Goal: Task Accomplishment & Management: Complete application form

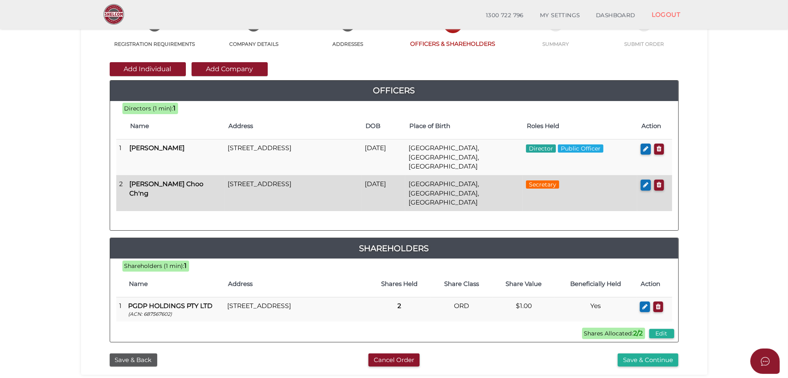
scroll to position [91, 0]
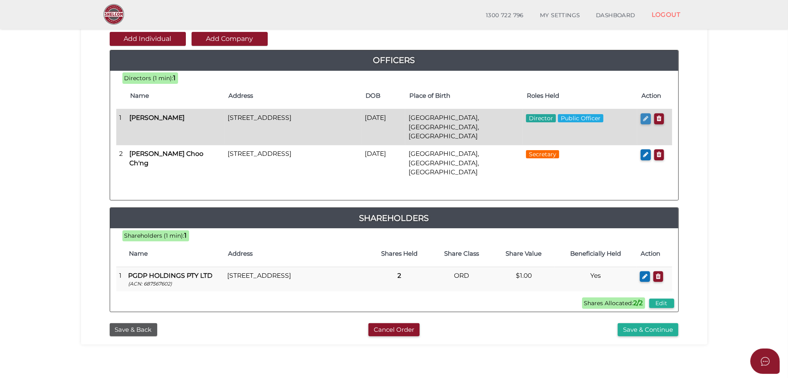
click at [647, 120] on icon "button" at bounding box center [645, 118] width 5 height 6
checkbox input "true"
type input "36390440183558"
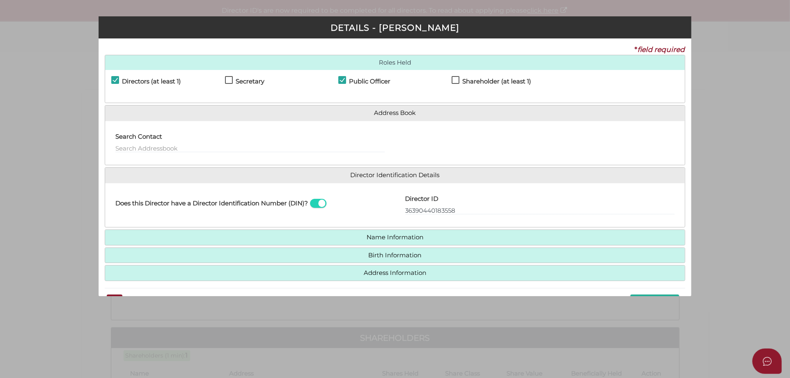
click at [365, 83] on h4 "Public Officer" at bounding box center [369, 81] width 41 height 7
checkbox input "false"
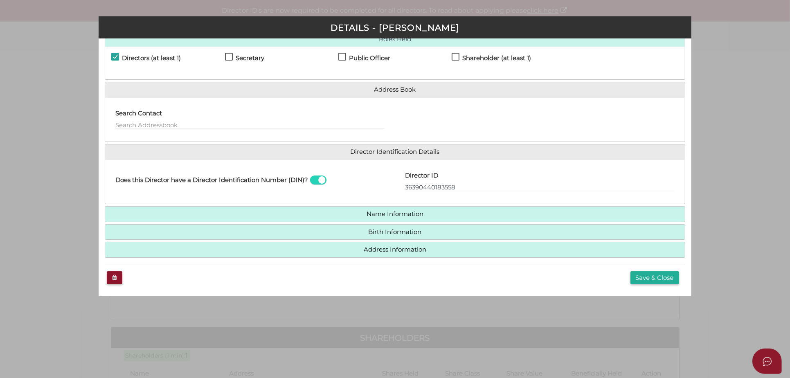
click at [680, 284] on div "Save & Close" at bounding box center [395, 278] width 580 height 26
click at [663, 279] on button "Save & Close" at bounding box center [655, 278] width 49 height 14
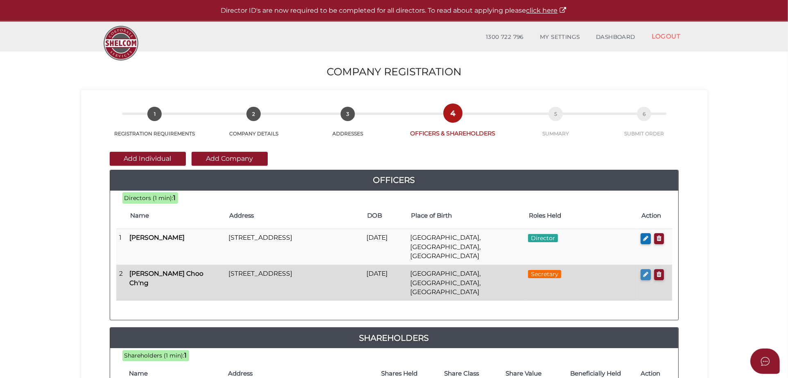
click at [642, 269] on button "button" at bounding box center [645, 274] width 10 height 11
checkbox input "true"
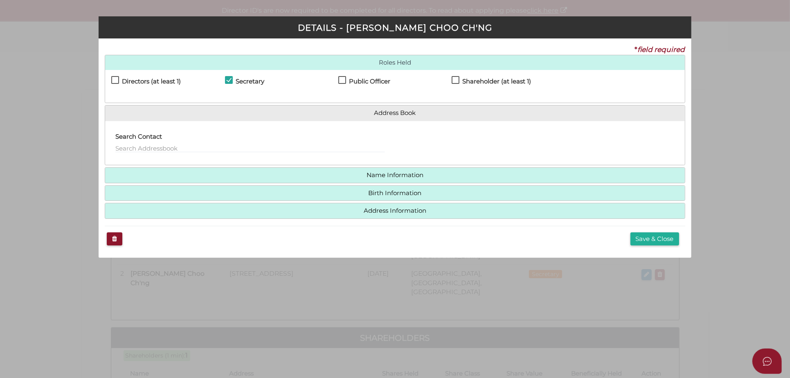
click at [479, 82] on h4 "Shareholder (at least 1)" at bounding box center [496, 81] width 69 height 7
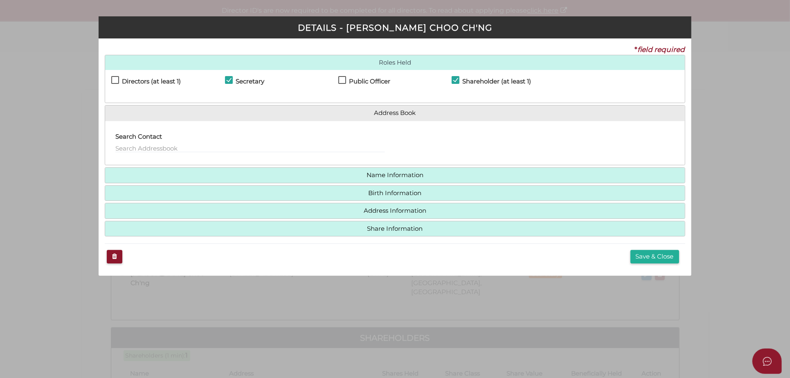
click at [489, 81] on h4 "Shareholder (at least 1)" at bounding box center [496, 81] width 69 height 7
checkbox input "false"
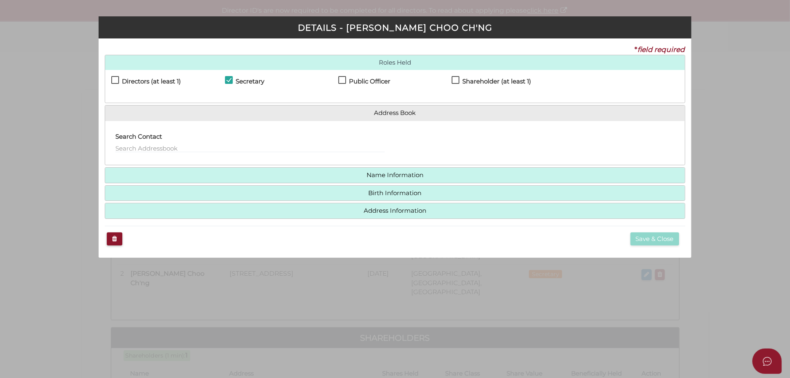
click at [374, 81] on h4 "Public Officer" at bounding box center [369, 81] width 41 height 7
checkbox input "true"
click at [665, 243] on button "Save & Close" at bounding box center [655, 239] width 49 height 14
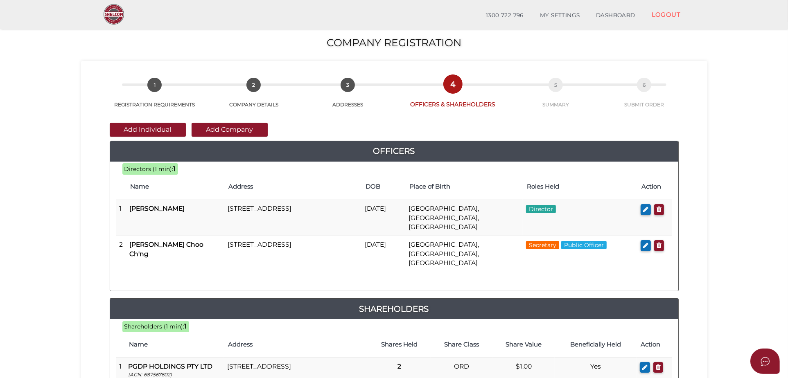
scroll to position [121, 0]
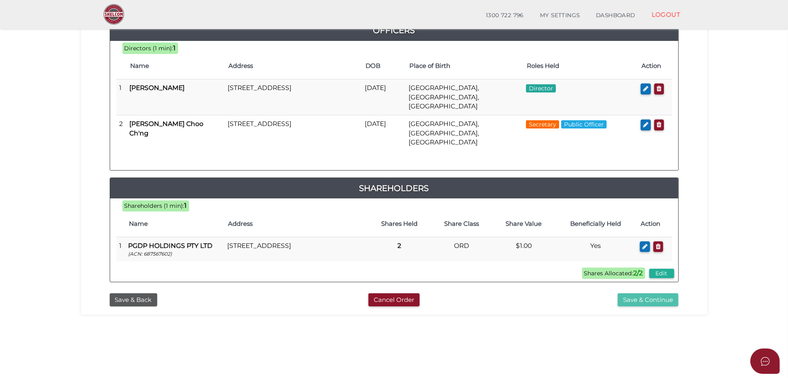
click at [666, 293] on button "Save & Continue" at bounding box center [647, 300] width 61 height 14
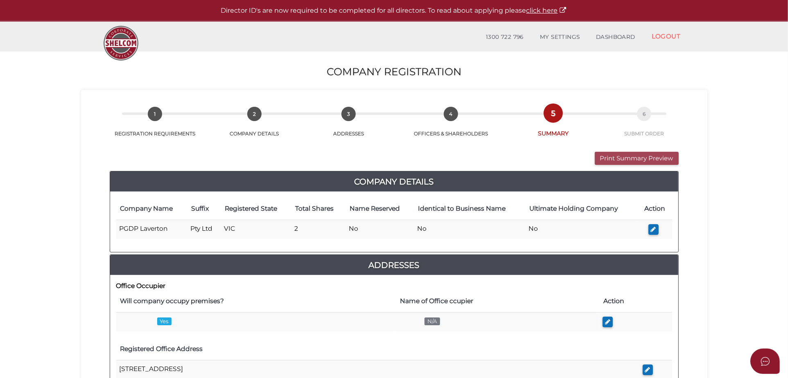
click at [633, 159] on button "Print Summary Preview" at bounding box center [637, 159] width 84 height 14
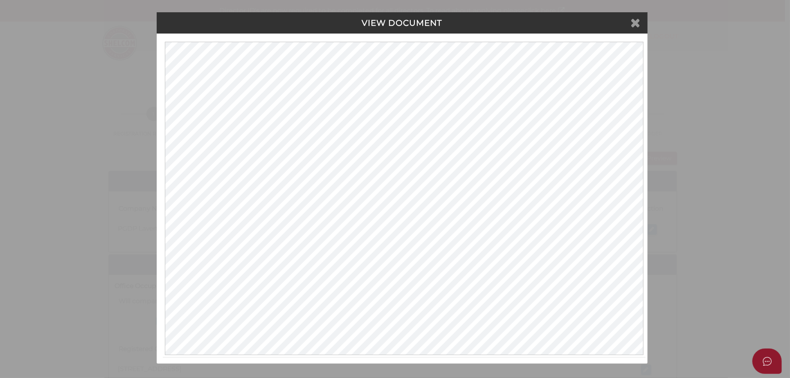
click at [635, 19] on icon at bounding box center [636, 22] width 10 height 12
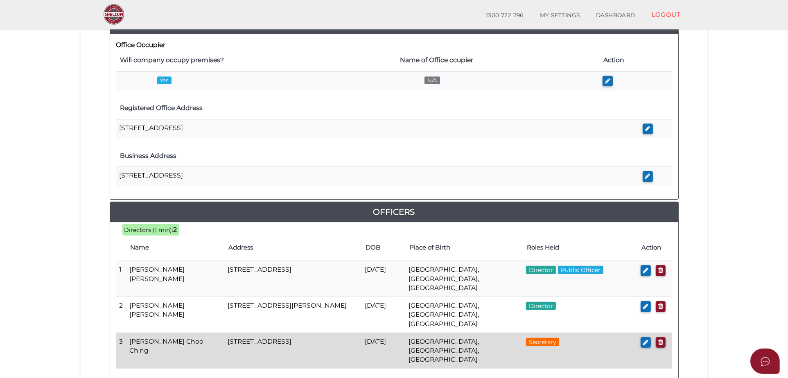
scroll to position [273, 0]
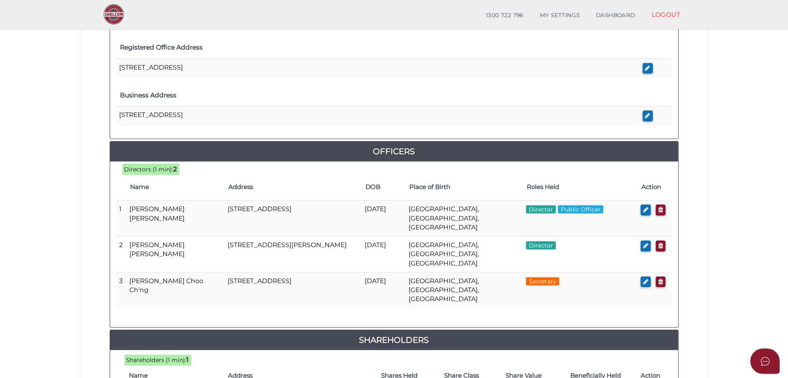
drag, startPoint x: 645, startPoint y: 208, endPoint x: 536, endPoint y: 173, distance: 114.3
click at [645, 208] on icon "button" at bounding box center [645, 210] width 5 height 6
checkbox input "true"
type input "36690613288368"
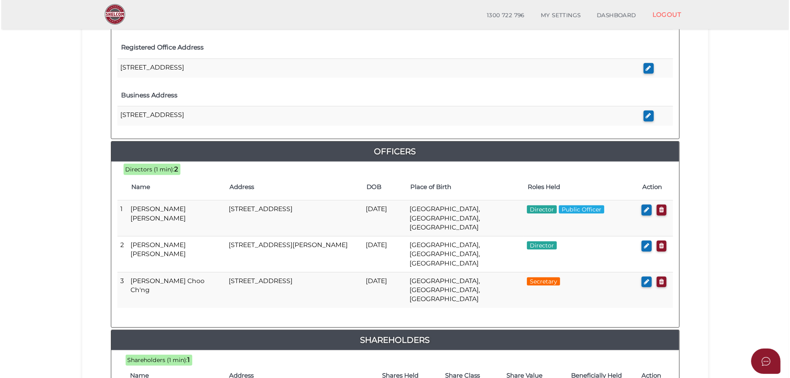
scroll to position [0, 0]
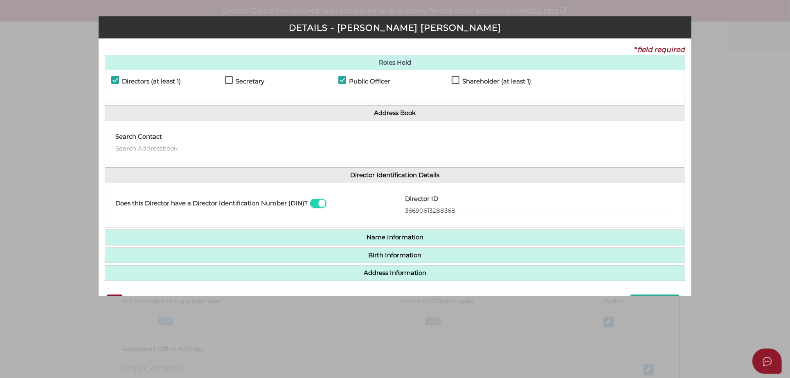
click at [351, 78] on h4 "Public Officer" at bounding box center [369, 81] width 41 height 7
checkbox input "false"
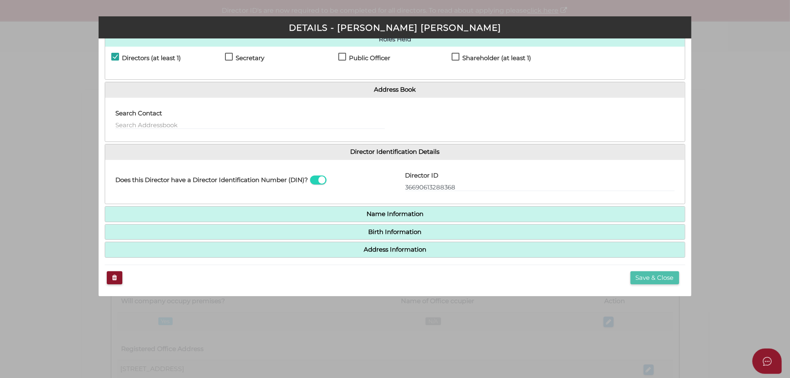
click at [668, 274] on button "Save & Close" at bounding box center [655, 278] width 49 height 14
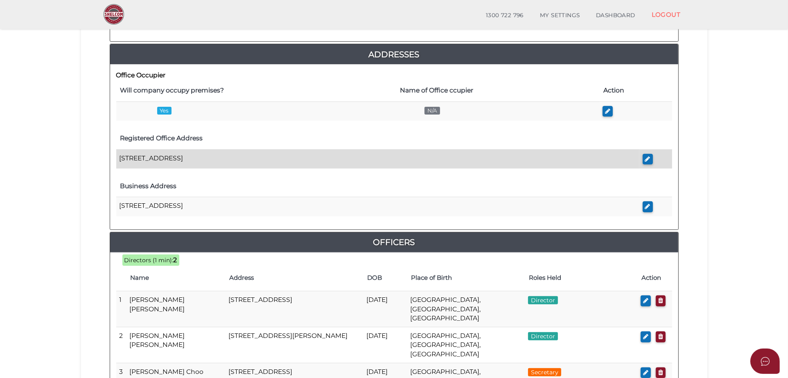
scroll to position [242, 0]
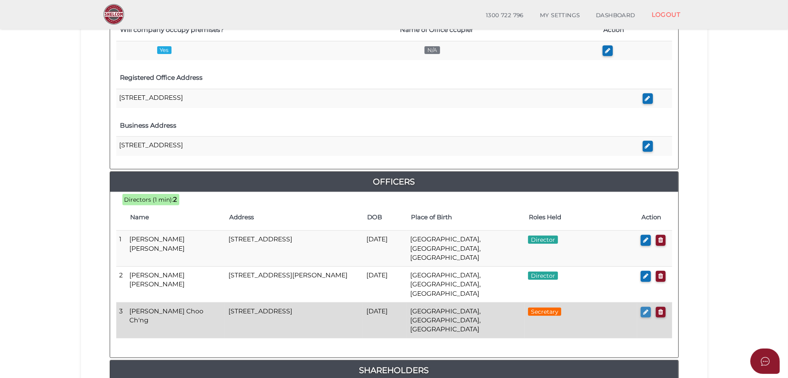
click at [640, 307] on button "button" at bounding box center [645, 312] width 10 height 11
checkbox input "true"
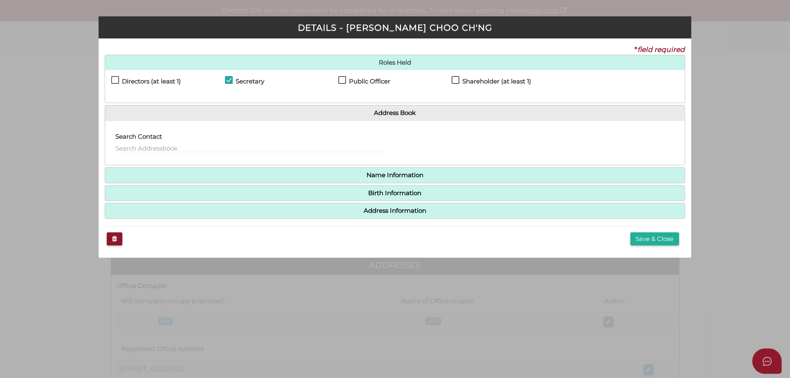
click at [372, 78] on h4 "Public Officer" at bounding box center [369, 81] width 41 height 7
checkbox input "true"
click at [653, 237] on button "Save & Close" at bounding box center [655, 239] width 49 height 14
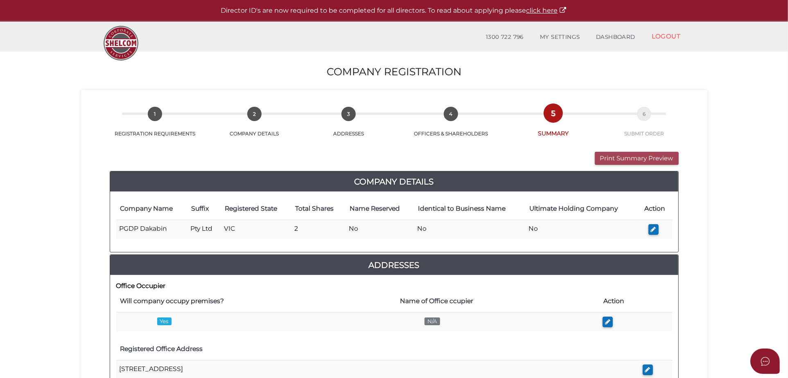
click at [658, 156] on button "Print Summary Preview" at bounding box center [637, 159] width 84 height 14
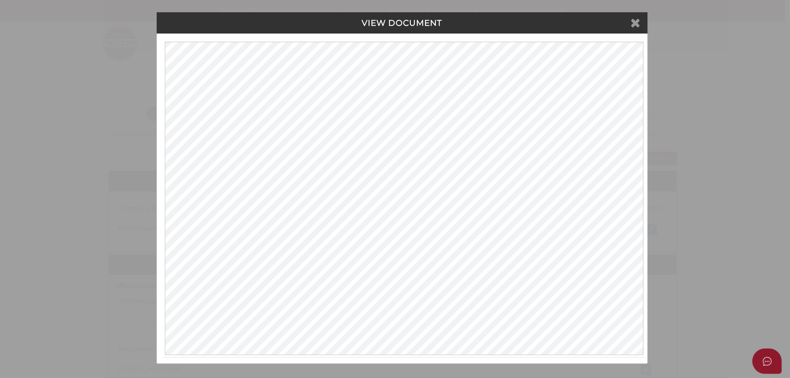
click at [636, 19] on icon at bounding box center [636, 22] width 10 height 12
